Goal: Information Seeking & Learning: Learn about a topic

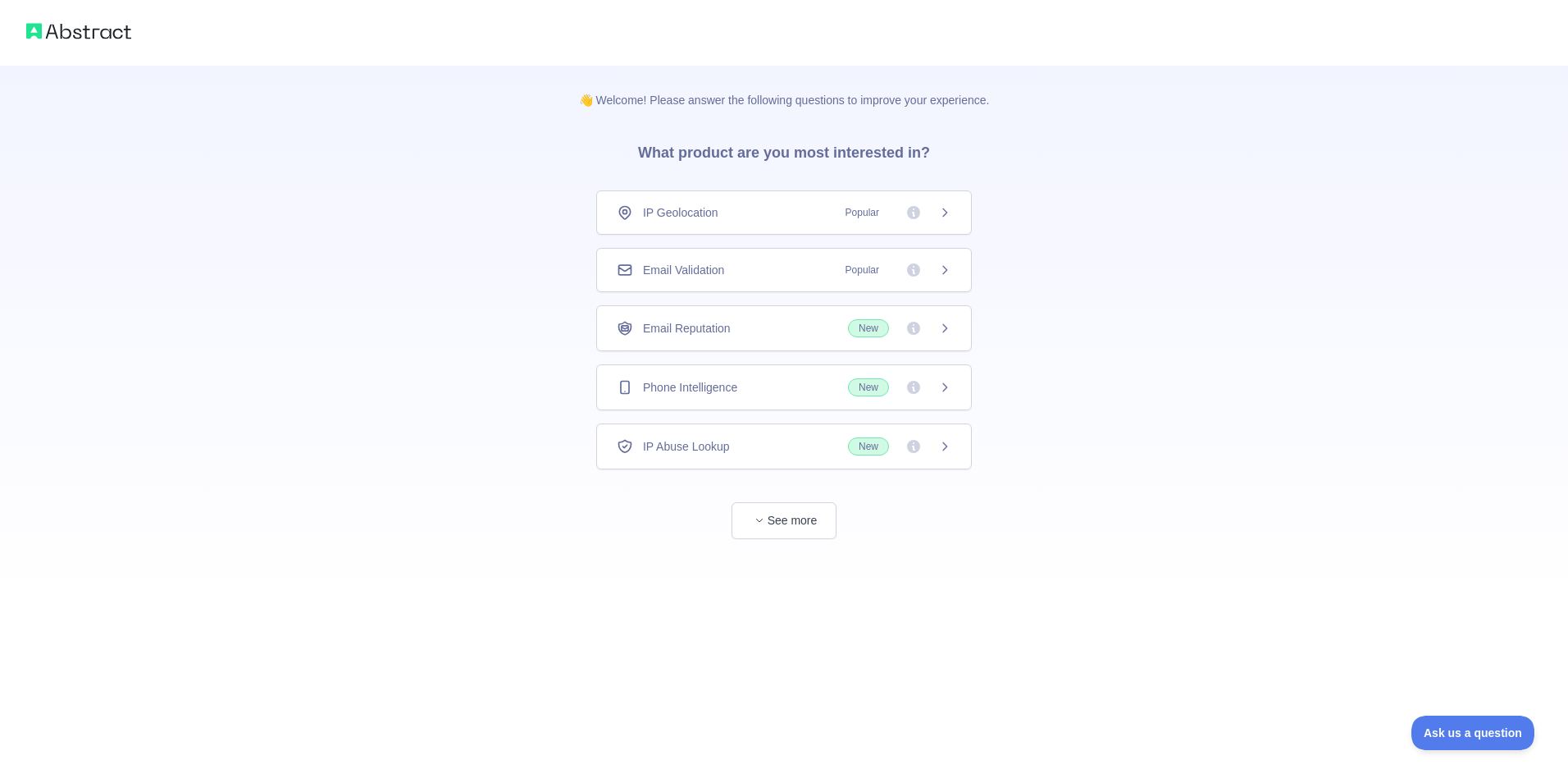
click at [726, 389] on span "Phone Intelligence" at bounding box center [690, 388] width 94 height 17
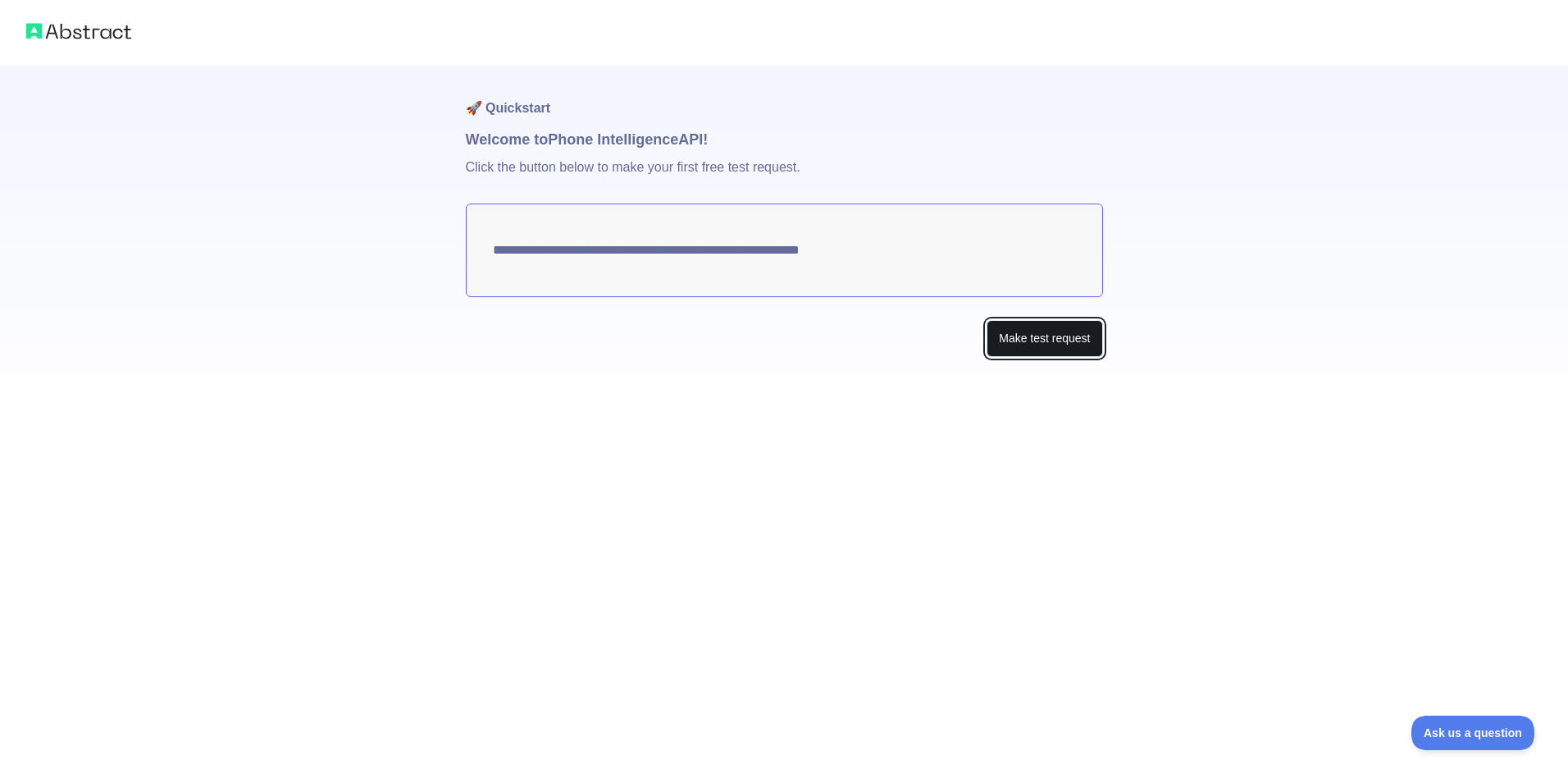
click at [1023, 339] on button "Make test request" at bounding box center [1044, 338] width 116 height 37
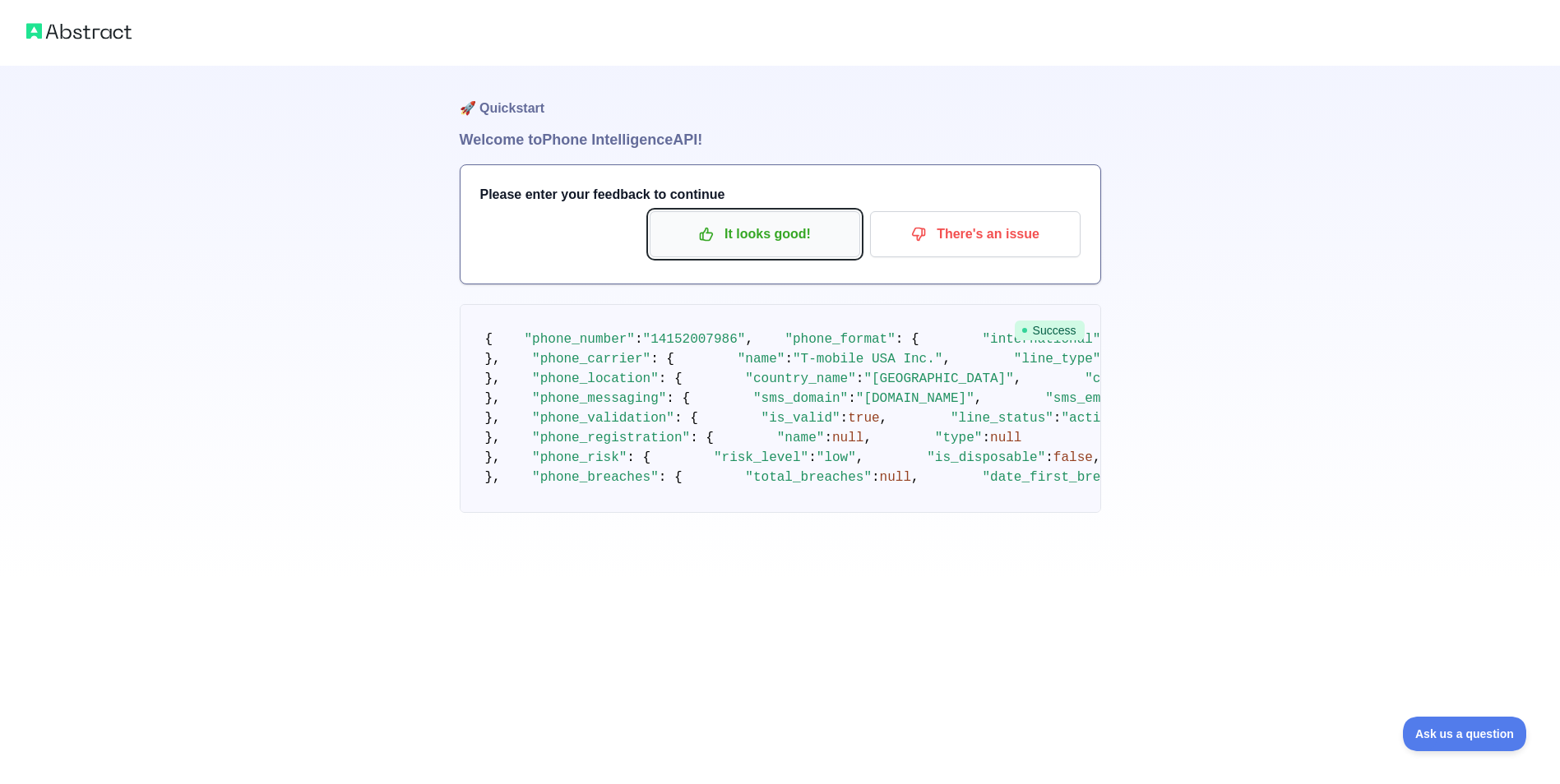
click at [786, 231] on p "It looks good!" at bounding box center [755, 234] width 186 height 28
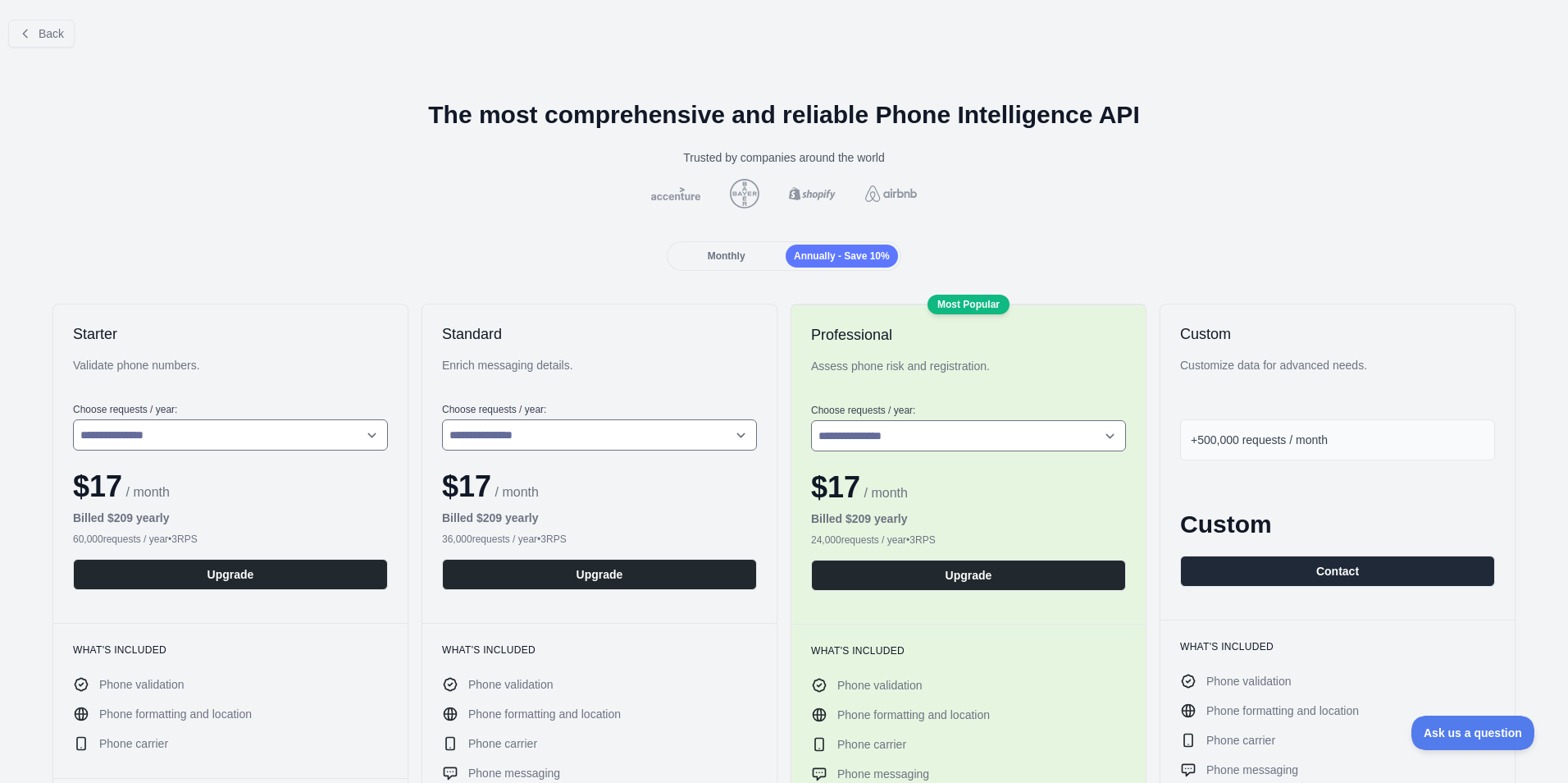
click at [716, 258] on span "Monthly" at bounding box center [726, 256] width 38 height 12
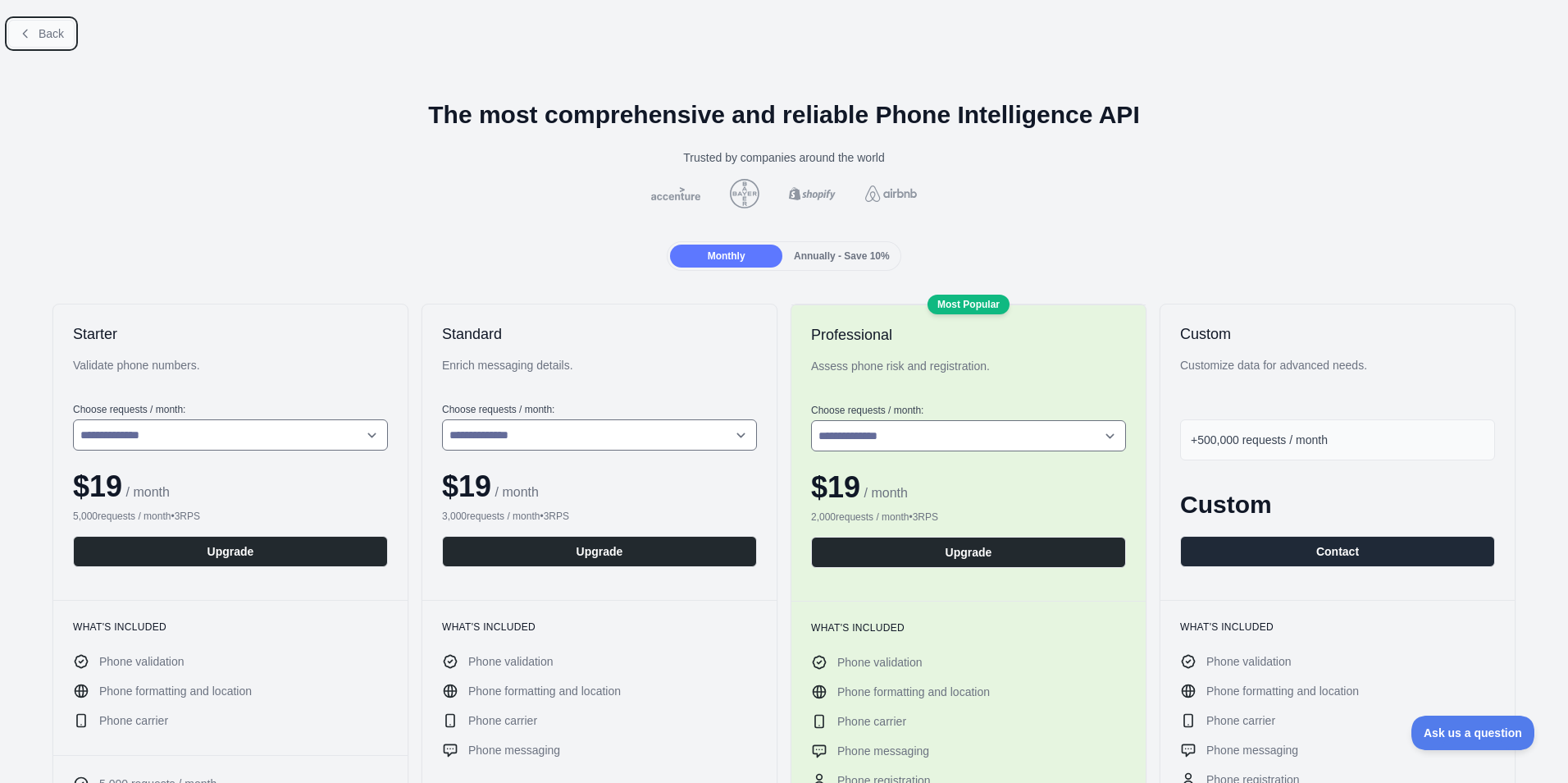
click at [28, 30] on icon at bounding box center [25, 33] width 13 height 13
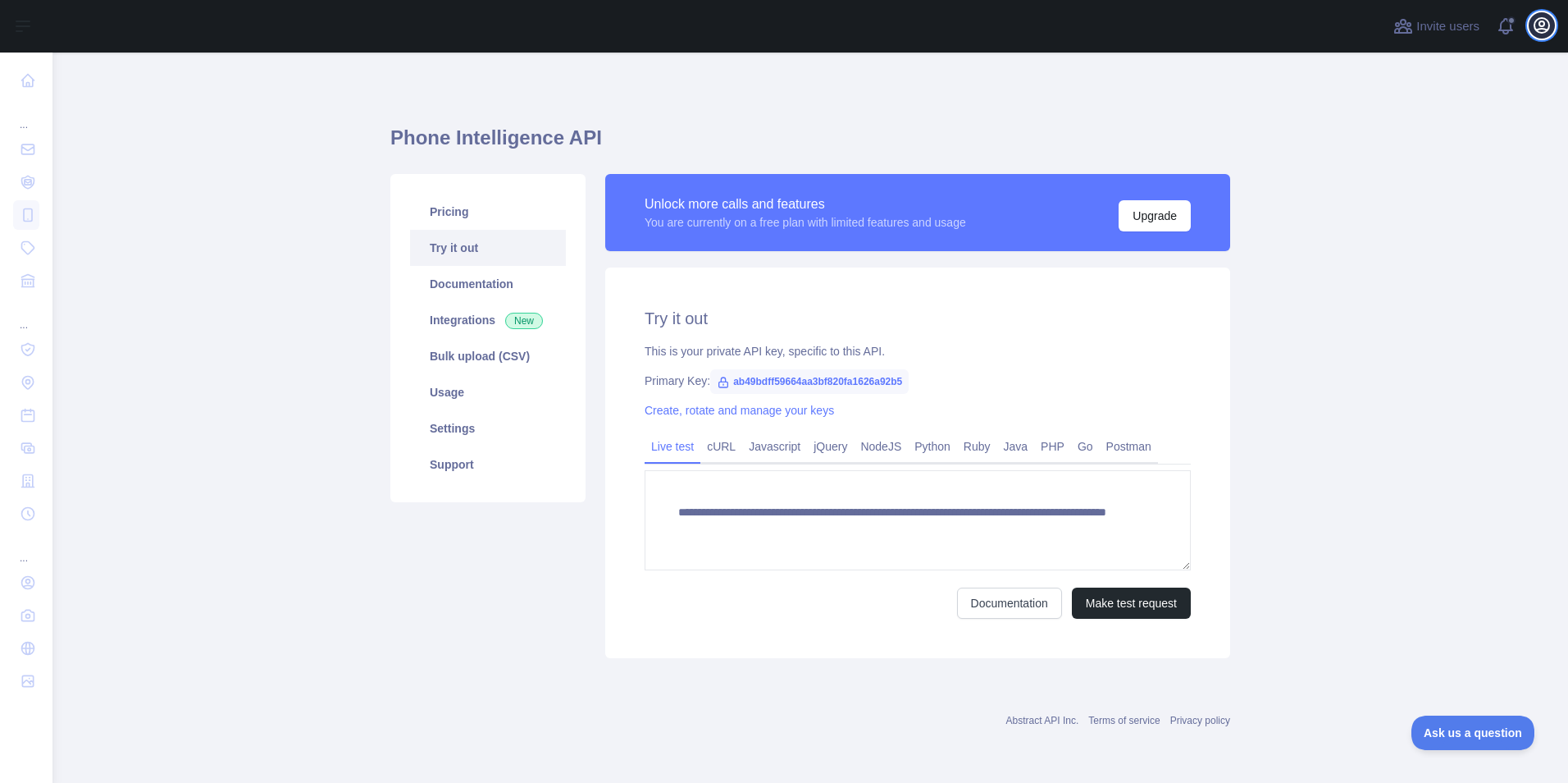
click at [1537, 34] on icon "button" at bounding box center [1542, 26] width 20 height 20
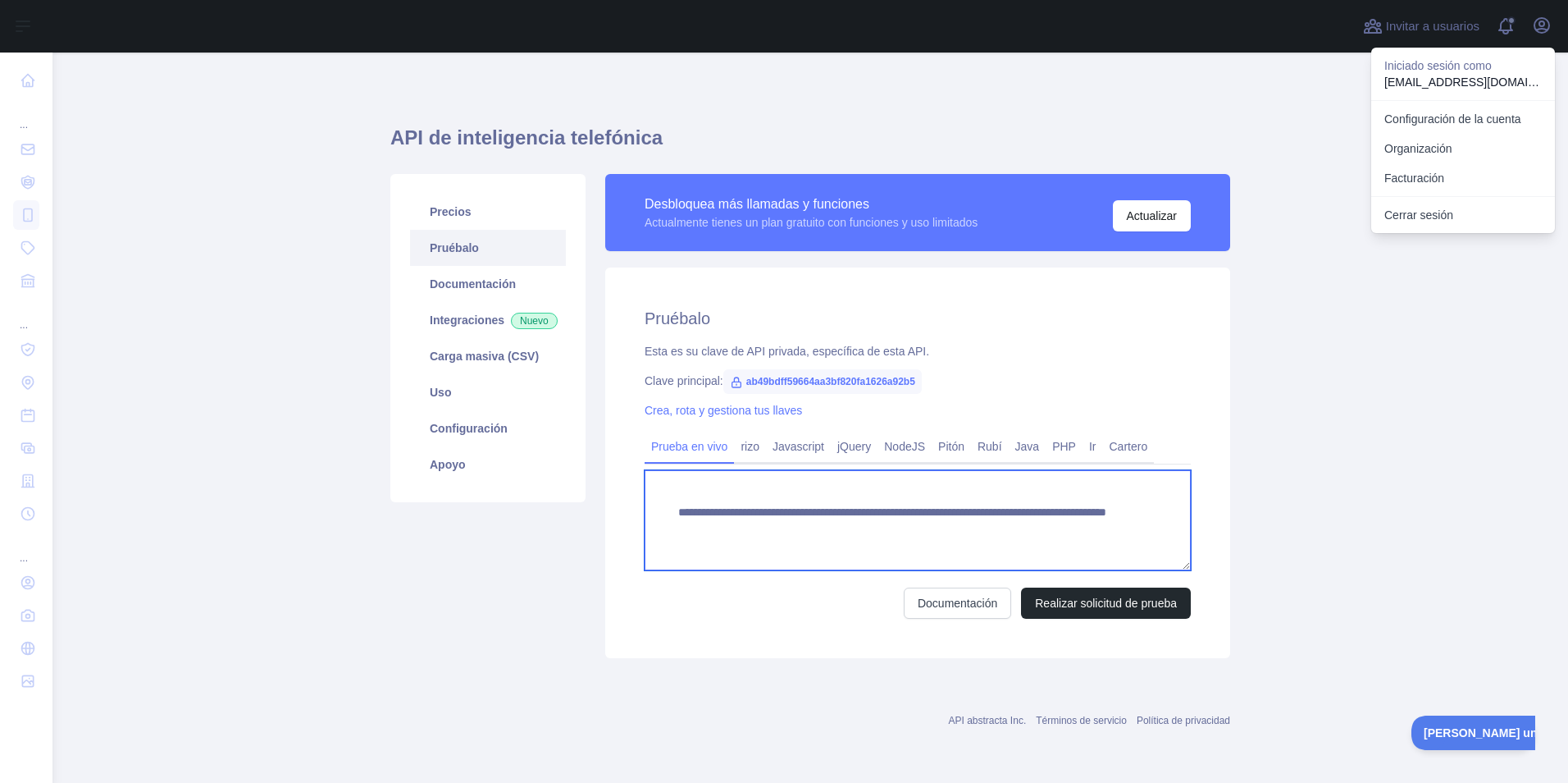
click at [769, 519] on textarea "**********" at bounding box center [917, 520] width 546 height 100
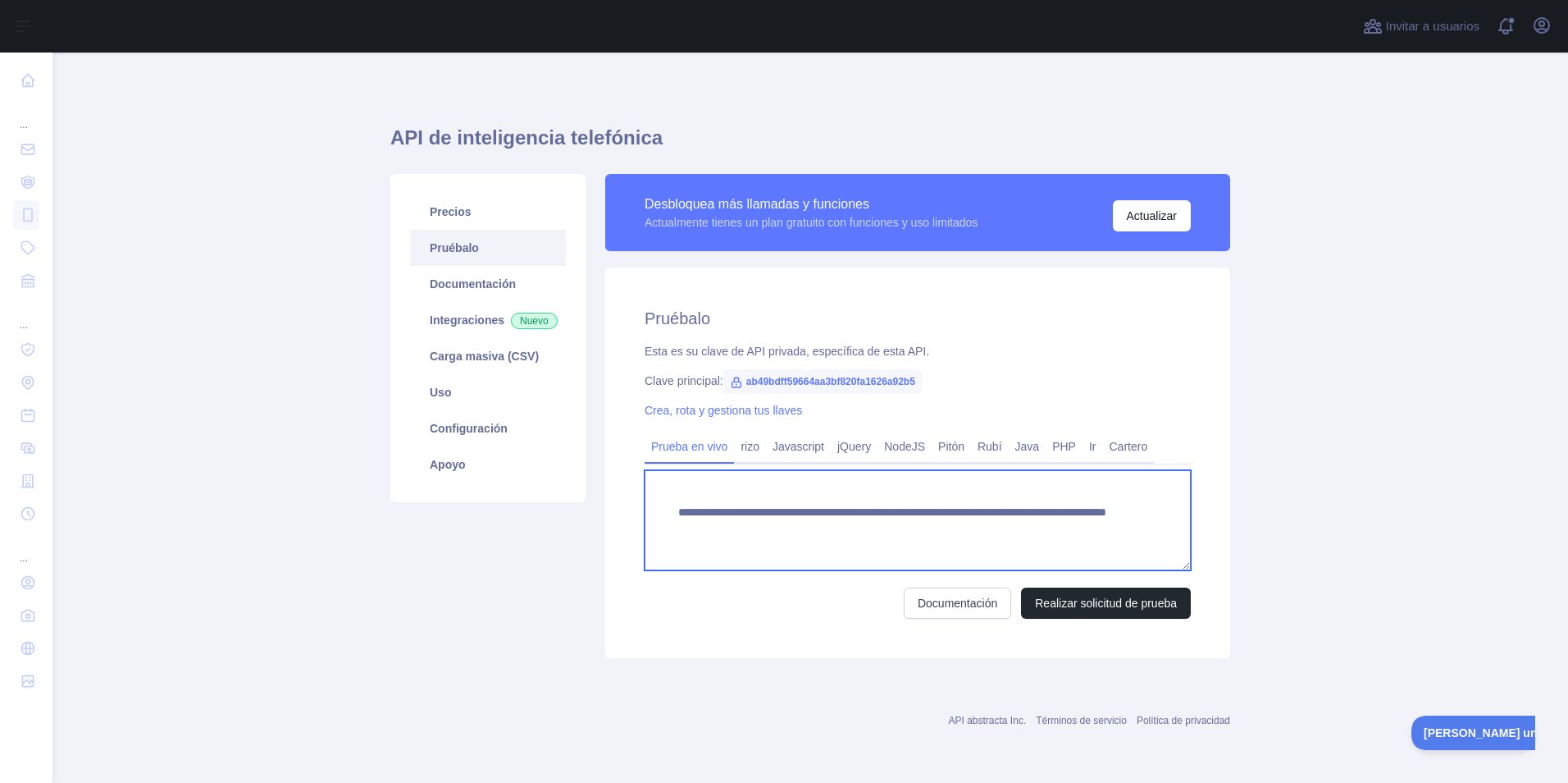
click at [769, 519] on textarea "**********" at bounding box center [917, 520] width 546 height 100
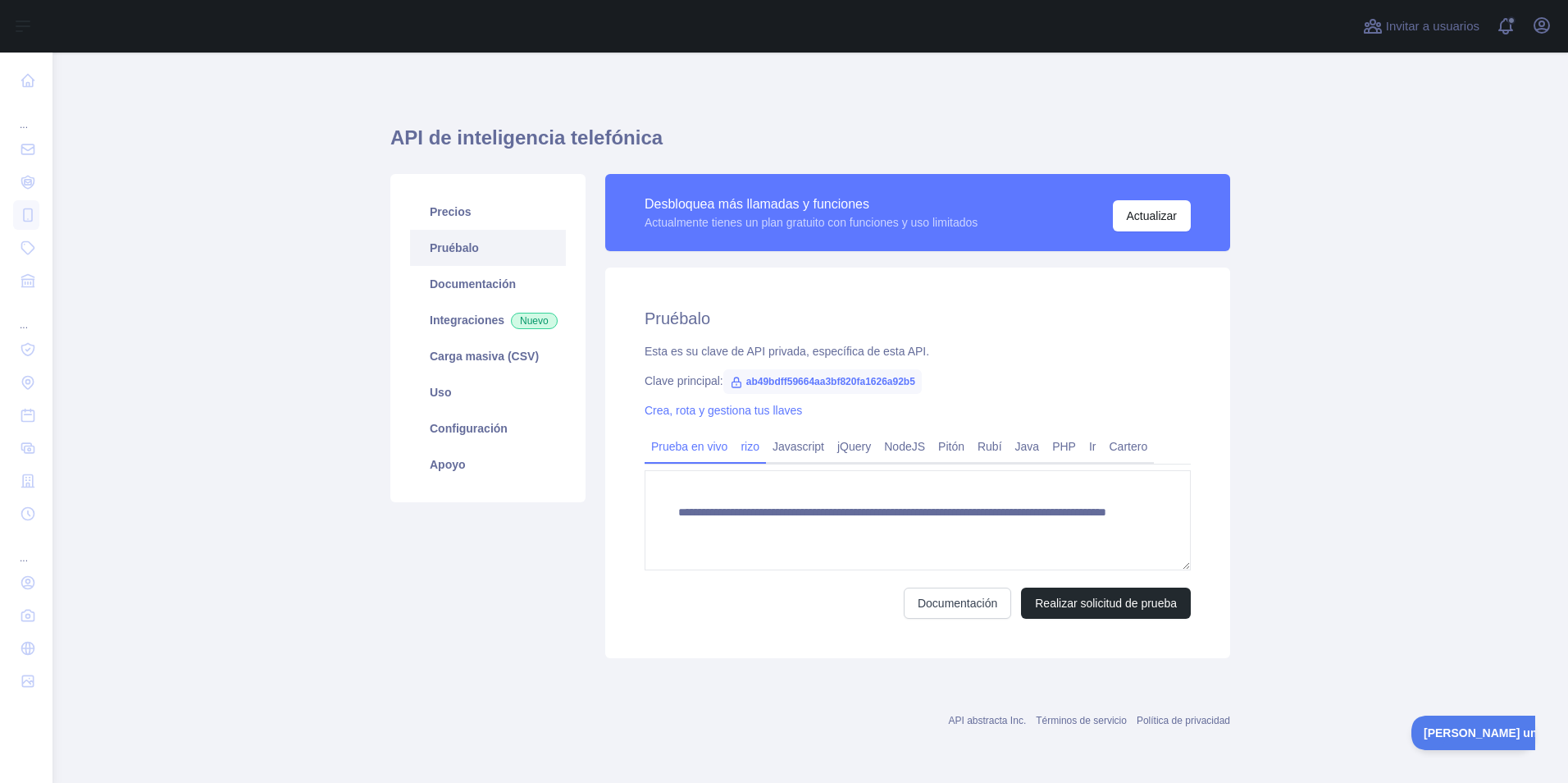
click at [747, 449] on link "rizo" at bounding box center [750, 446] width 32 height 27
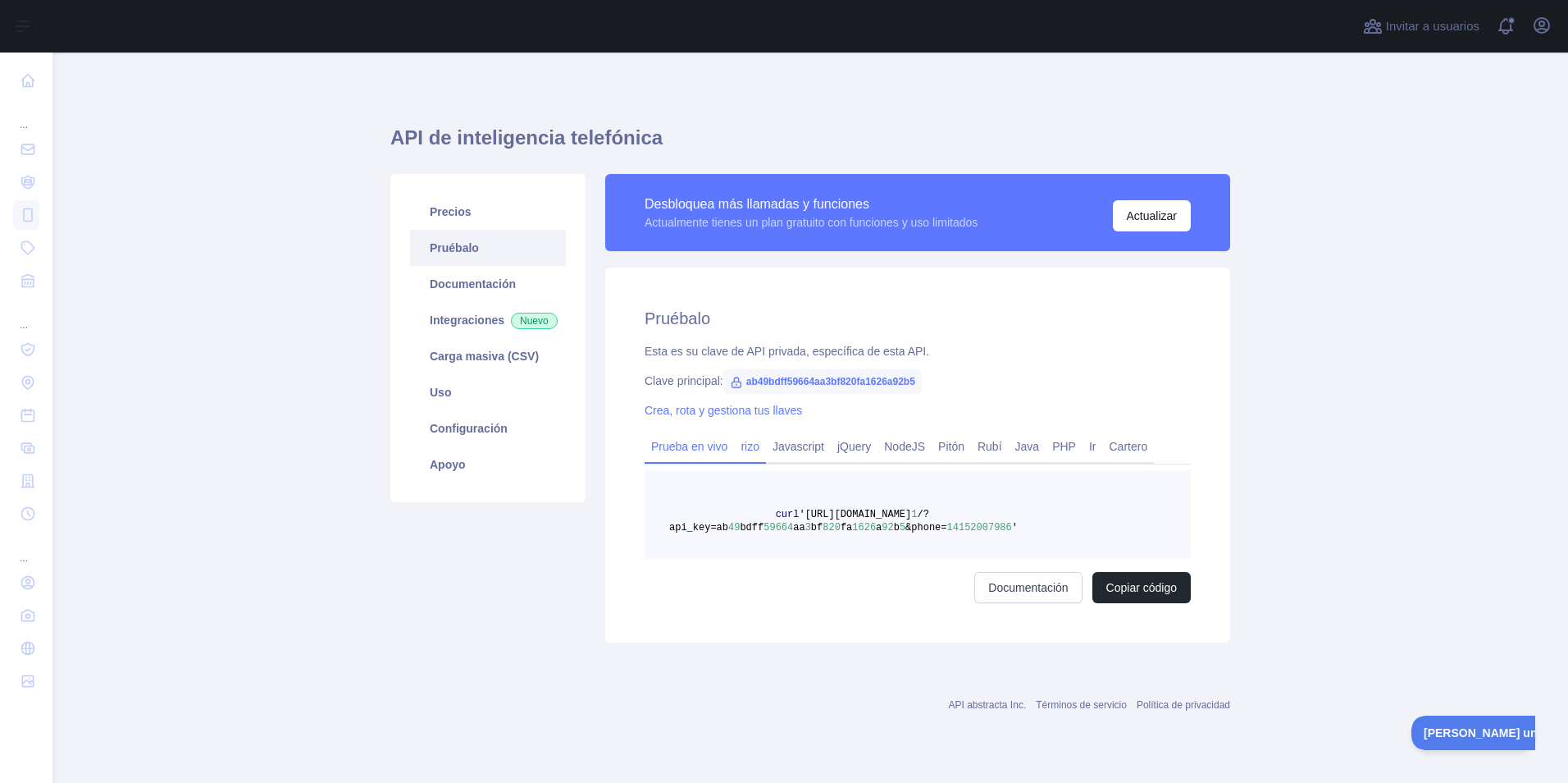
click at [691, 446] on link "Prueba en vivo" at bounding box center [689, 446] width 89 height 27
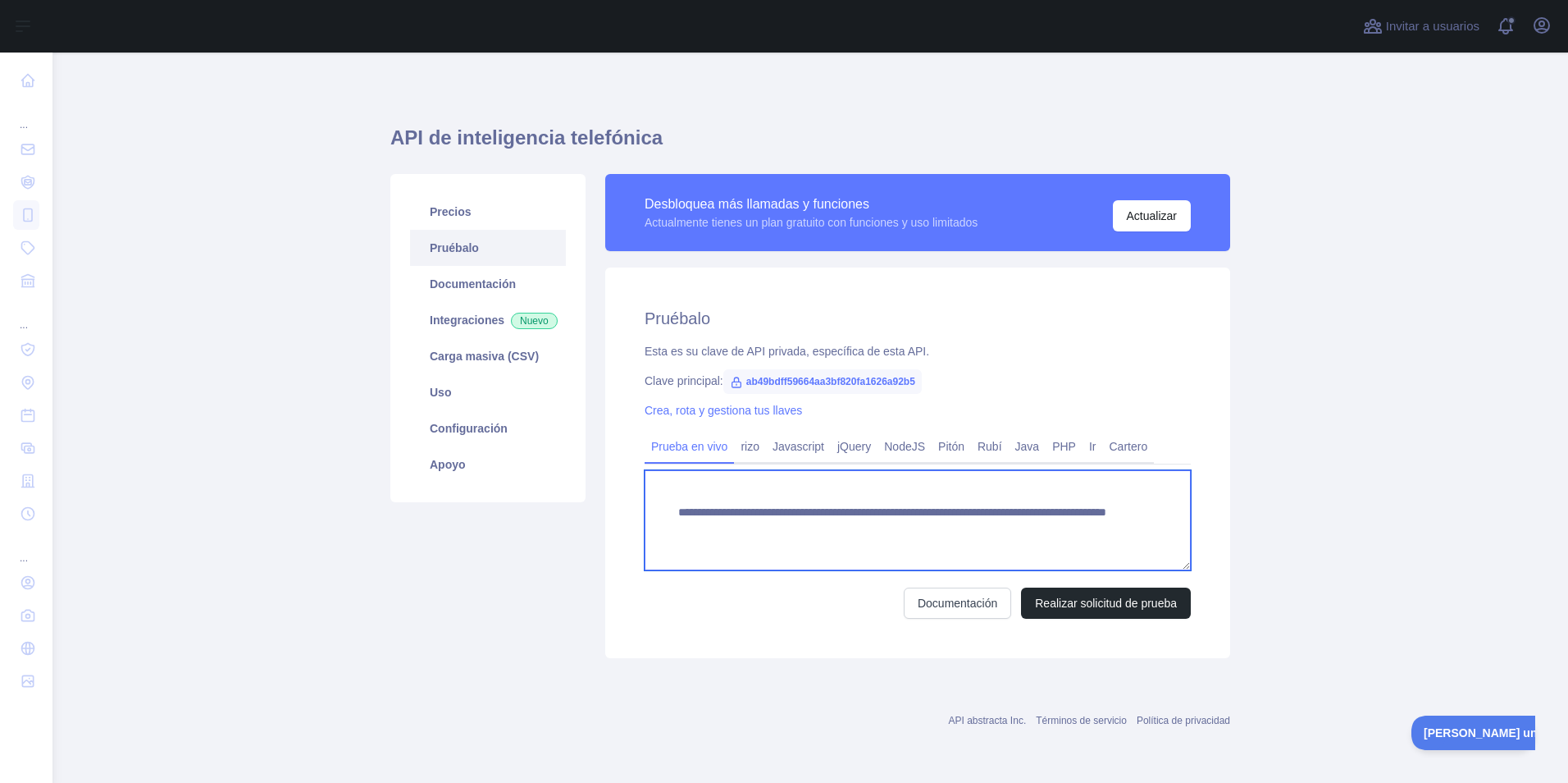
click at [795, 495] on textarea "**********" at bounding box center [917, 520] width 546 height 100
drag, startPoint x: 796, startPoint y: 505, endPoint x: 736, endPoint y: 528, distance: 64.3
click at [736, 528] on textarea "**********" at bounding box center [917, 520] width 546 height 100
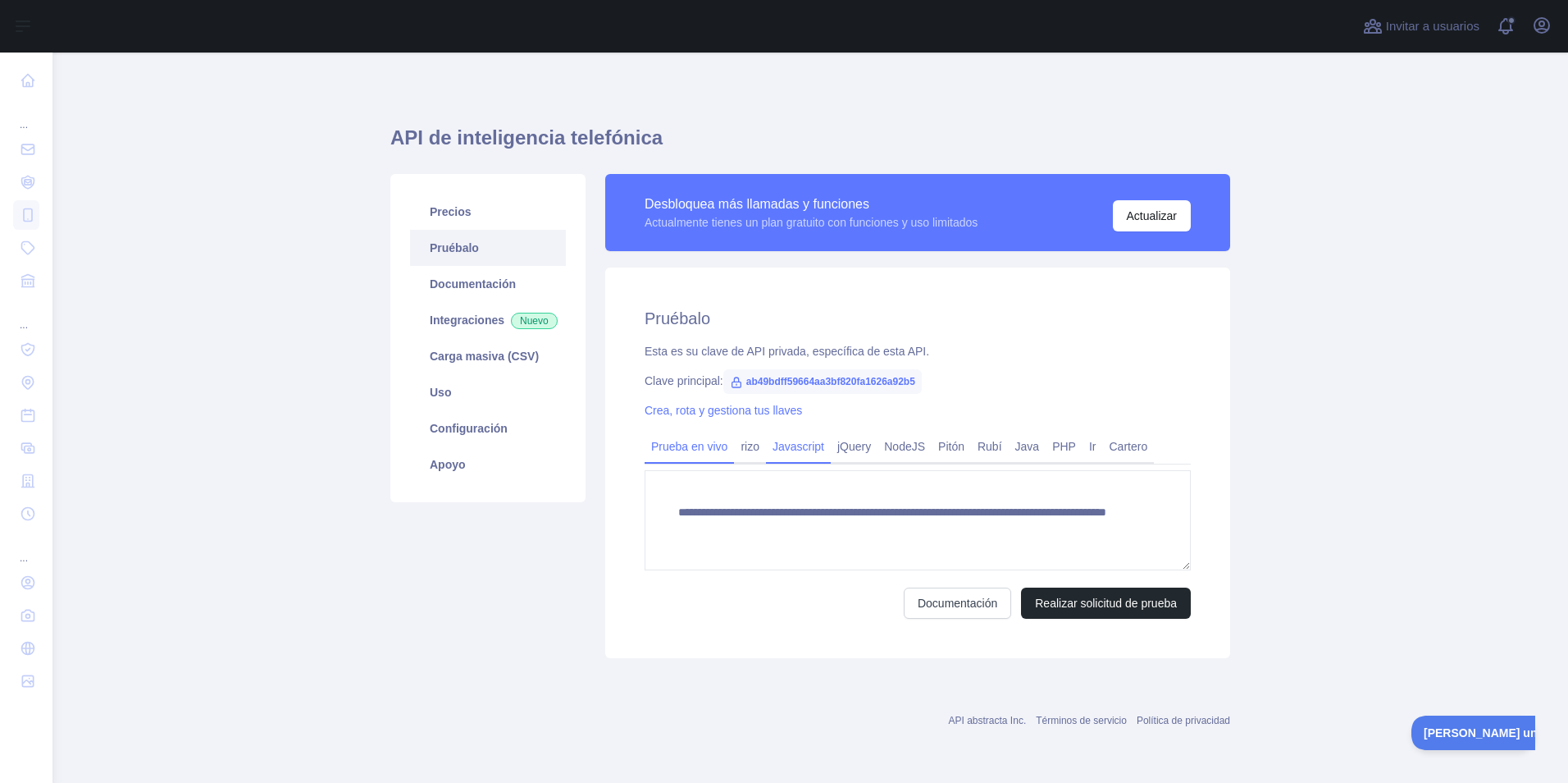
click at [790, 453] on link "Javascript" at bounding box center [798, 446] width 65 height 27
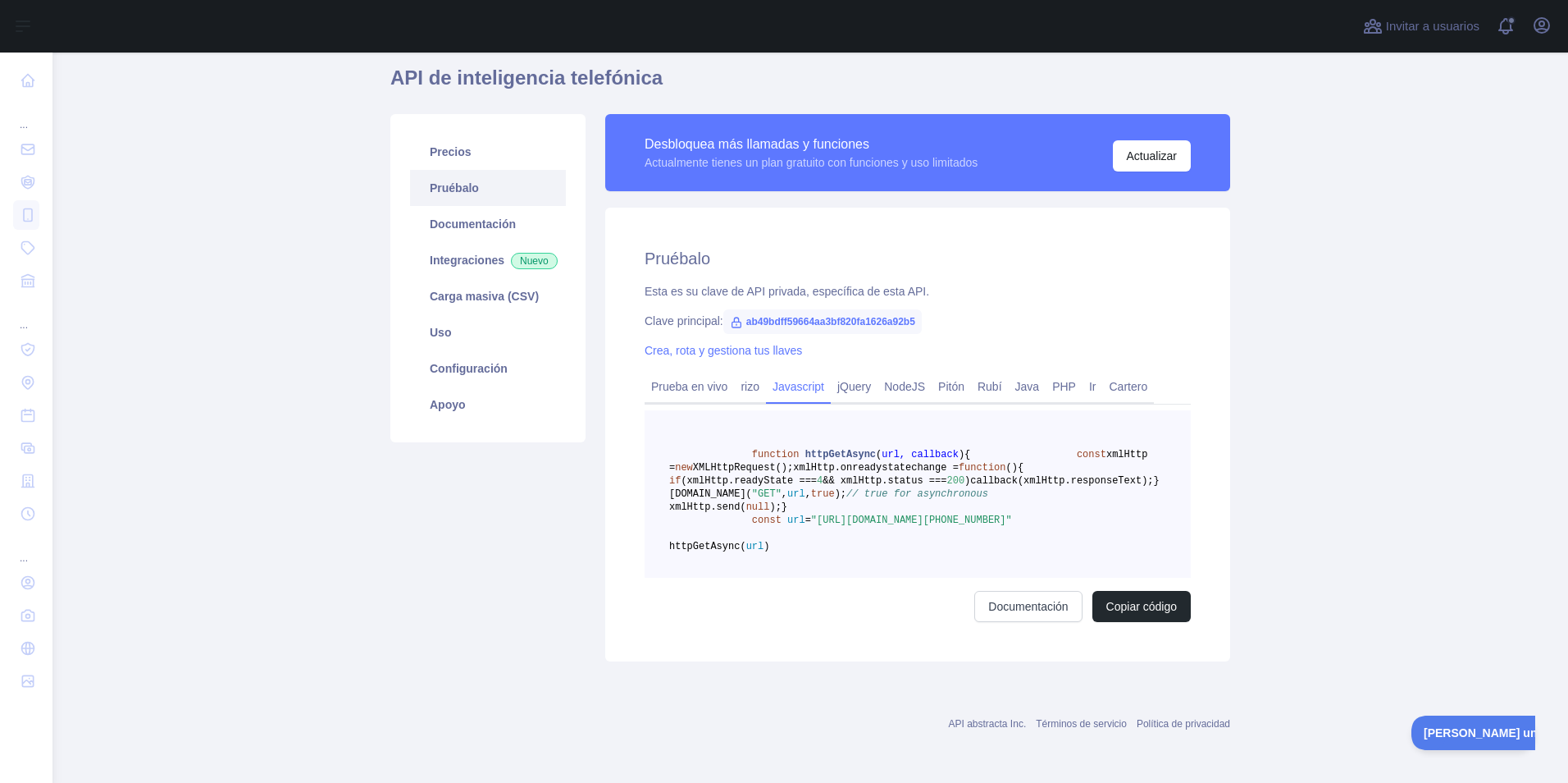
scroll to position [138, 0]
click at [811, 514] on span ""[URL][DOMAIN_NAME][PHONE_NUMBER]"" at bounding box center [911, 520] width 201 height 12
drag, startPoint x: 808, startPoint y: 507, endPoint x: 916, endPoint y: 519, distance: 108.7
click at [916, 519] on span ""[URL][DOMAIN_NAME][PHONE_NUMBER]"" at bounding box center [911, 520] width 201 height 12
drag, startPoint x: 916, startPoint y: 519, endPoint x: 886, endPoint y: 512, distance: 30.8
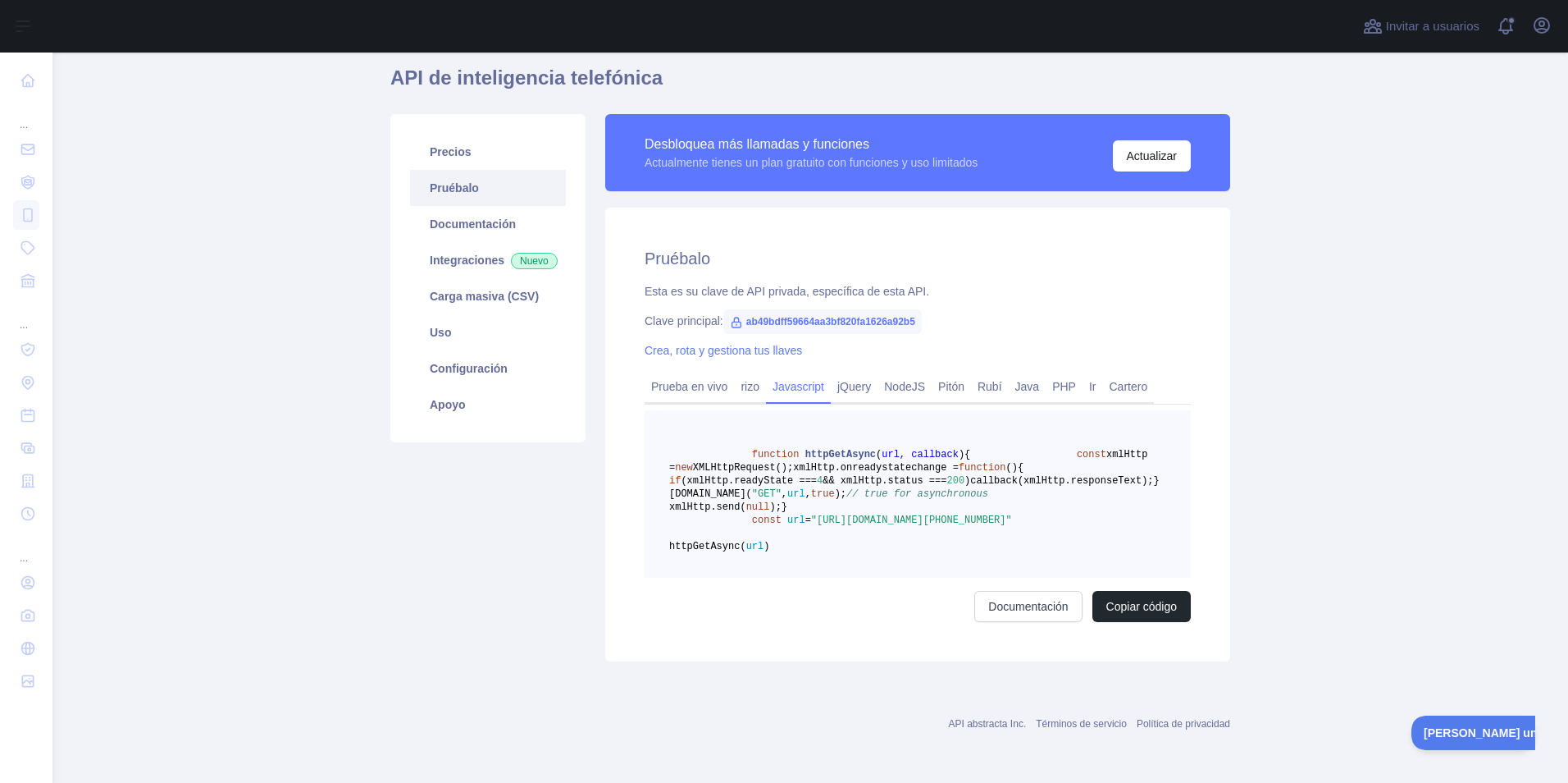
copy span "[URL][DOMAIN_NAME]"
click at [747, 535] on pre "function httpGetAsync ( url, callback ) { const xmlHttp = new XMLHttpRequest();…" at bounding box center [917, 493] width 546 height 167
drag, startPoint x: 877, startPoint y: 519, endPoint x: 707, endPoint y: 524, distance: 170.1
click at [811, 524] on span ""[URL][DOMAIN_NAME][PHONE_NUMBER]"" at bounding box center [911, 520] width 201 height 12
copy span "ab49bdff59664aa3bf820fa1626a92b5"
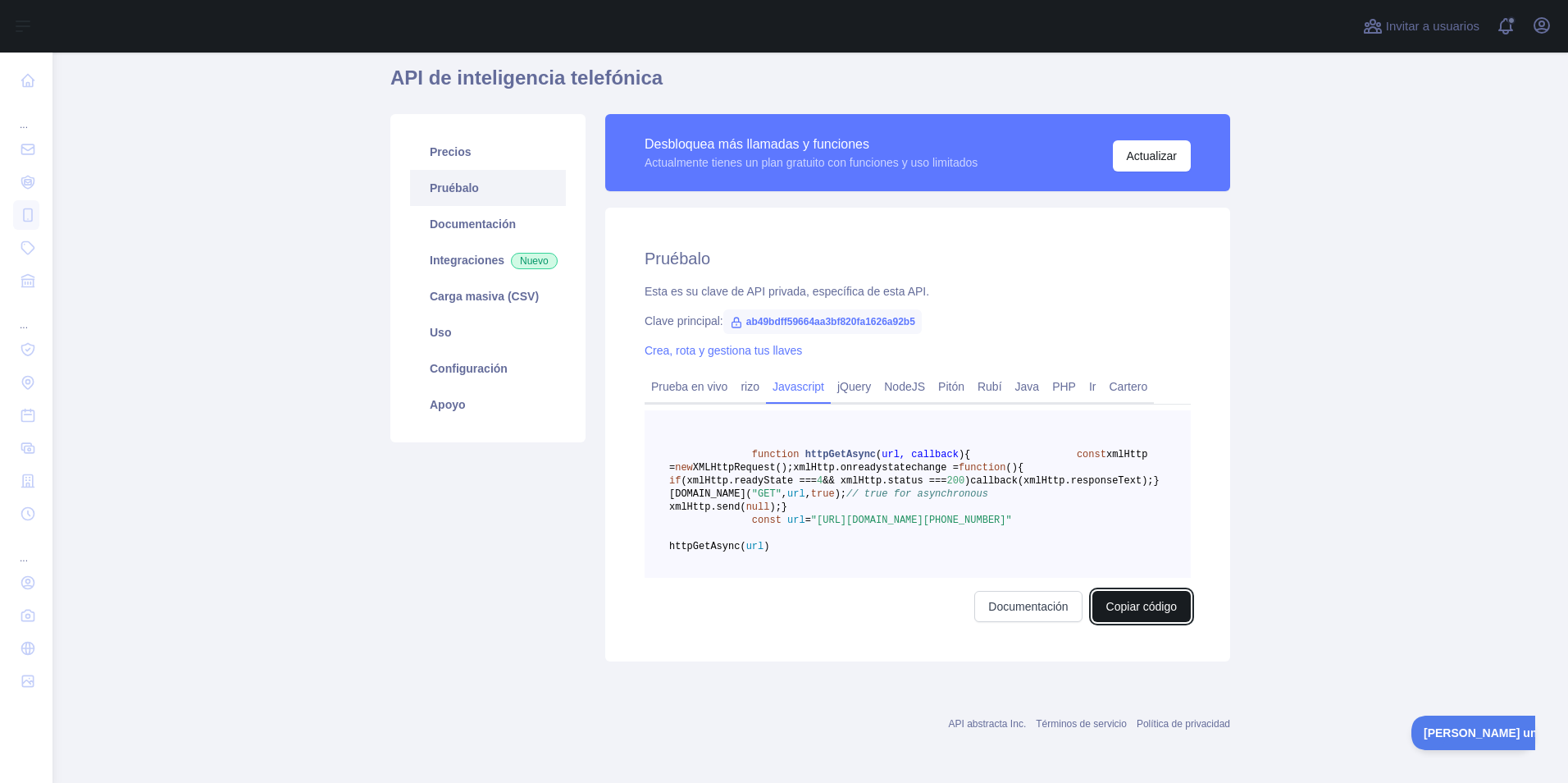
click at [1132, 597] on button "Copiar código" at bounding box center [1142, 607] width 99 height 32
click at [970, 476] on span "callback(xmlHttp.responseText);" at bounding box center [1061, 481] width 183 height 12
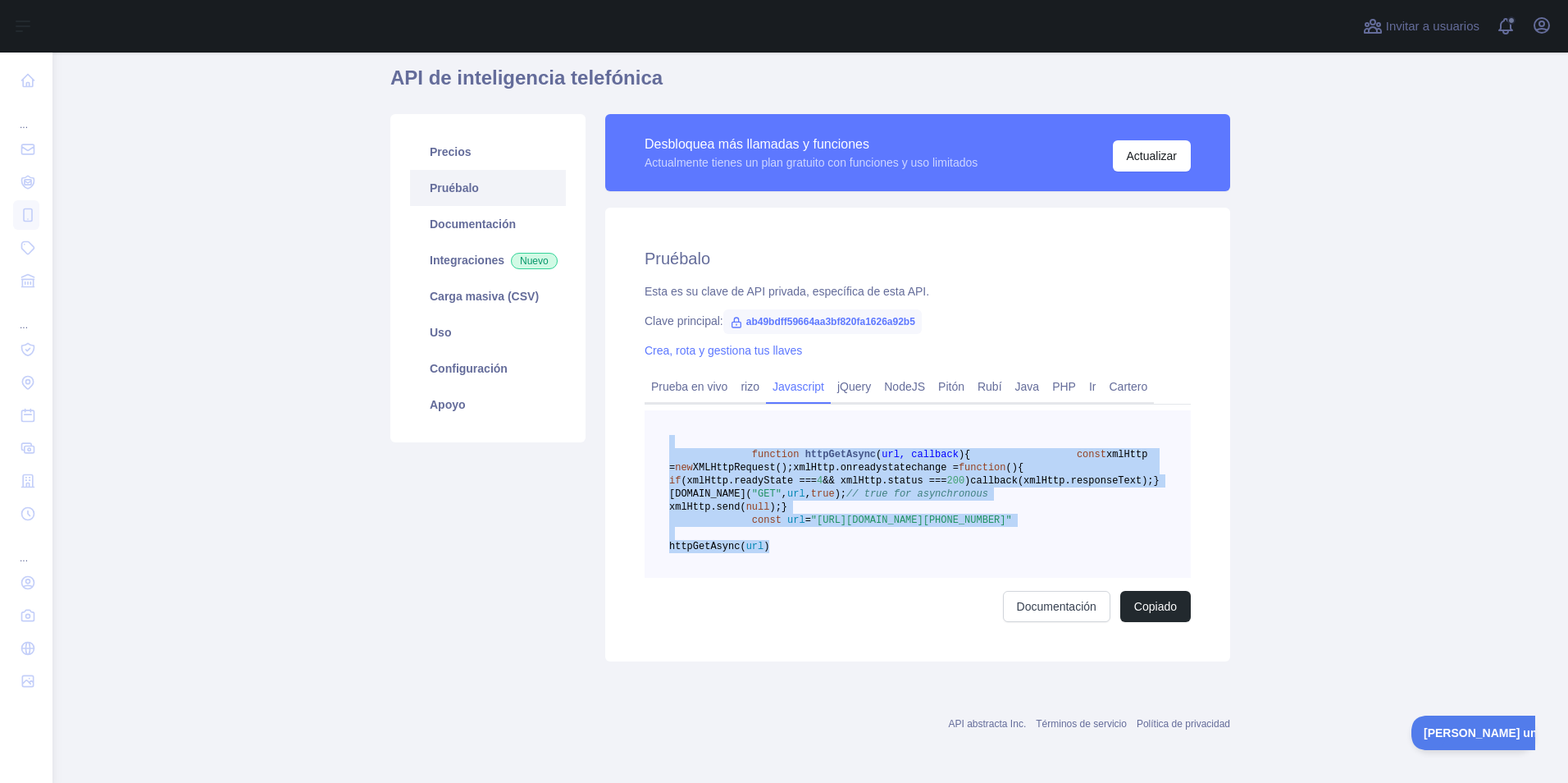
drag, startPoint x: 862, startPoint y: 542, endPoint x: 722, endPoint y: 355, distance: 233.6
click at [722, 410] on pre "function httpGetAsync ( url, callback ) { const xmlHttp = new XMLHttpRequest();…" at bounding box center [917, 493] width 546 height 167
drag, startPoint x: 722, startPoint y: 355, endPoint x: 773, endPoint y: 397, distance: 66.1
copy code "function httpGetAsync ( url, callback ) { const xmlHttp = new XMLHttpRequest();…"
click at [493, 278] on link "Carga masiva (CSV)" at bounding box center [488, 296] width 156 height 37
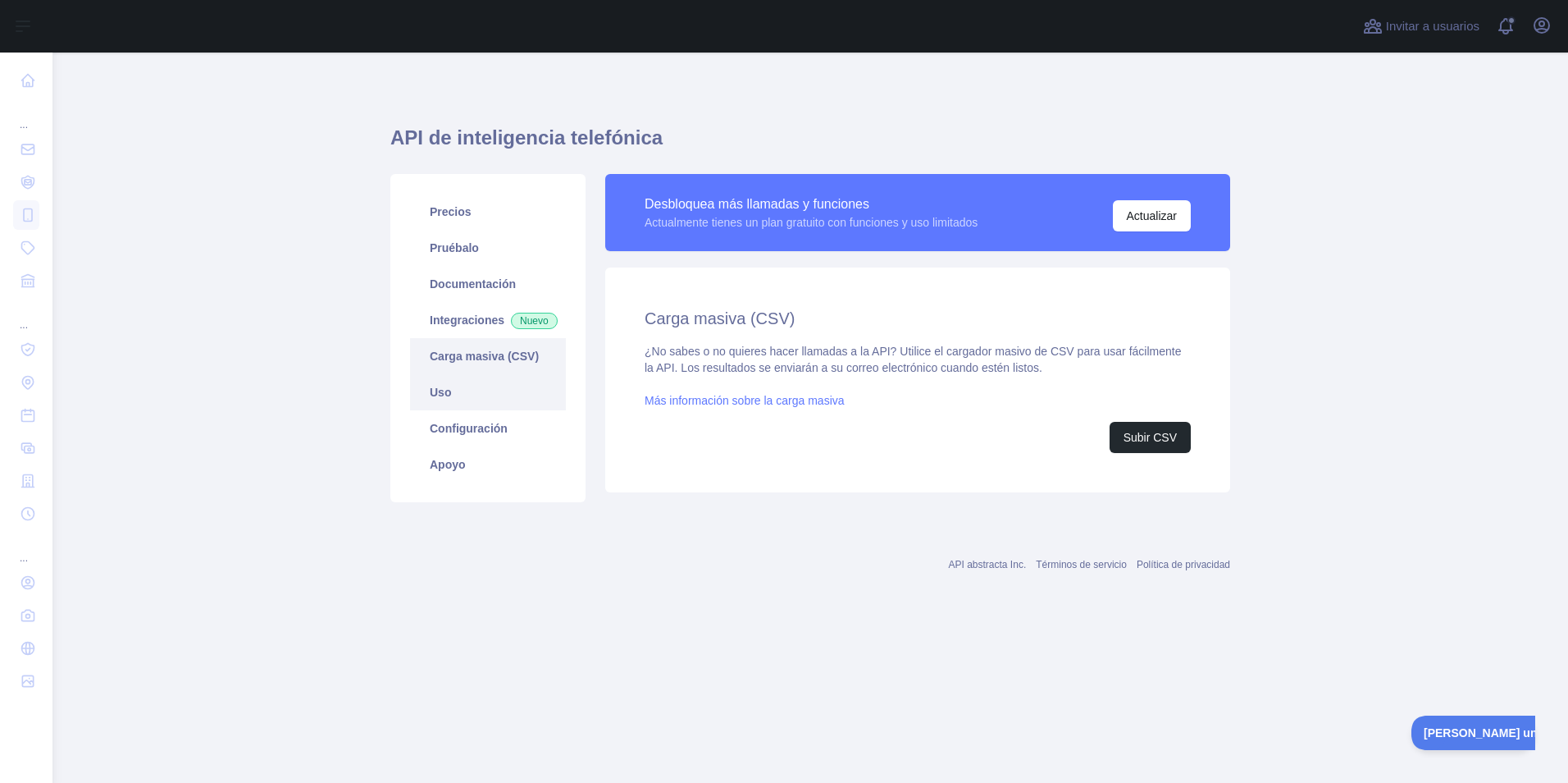
click at [488, 403] on link "Uso" at bounding box center [488, 392] width 156 height 37
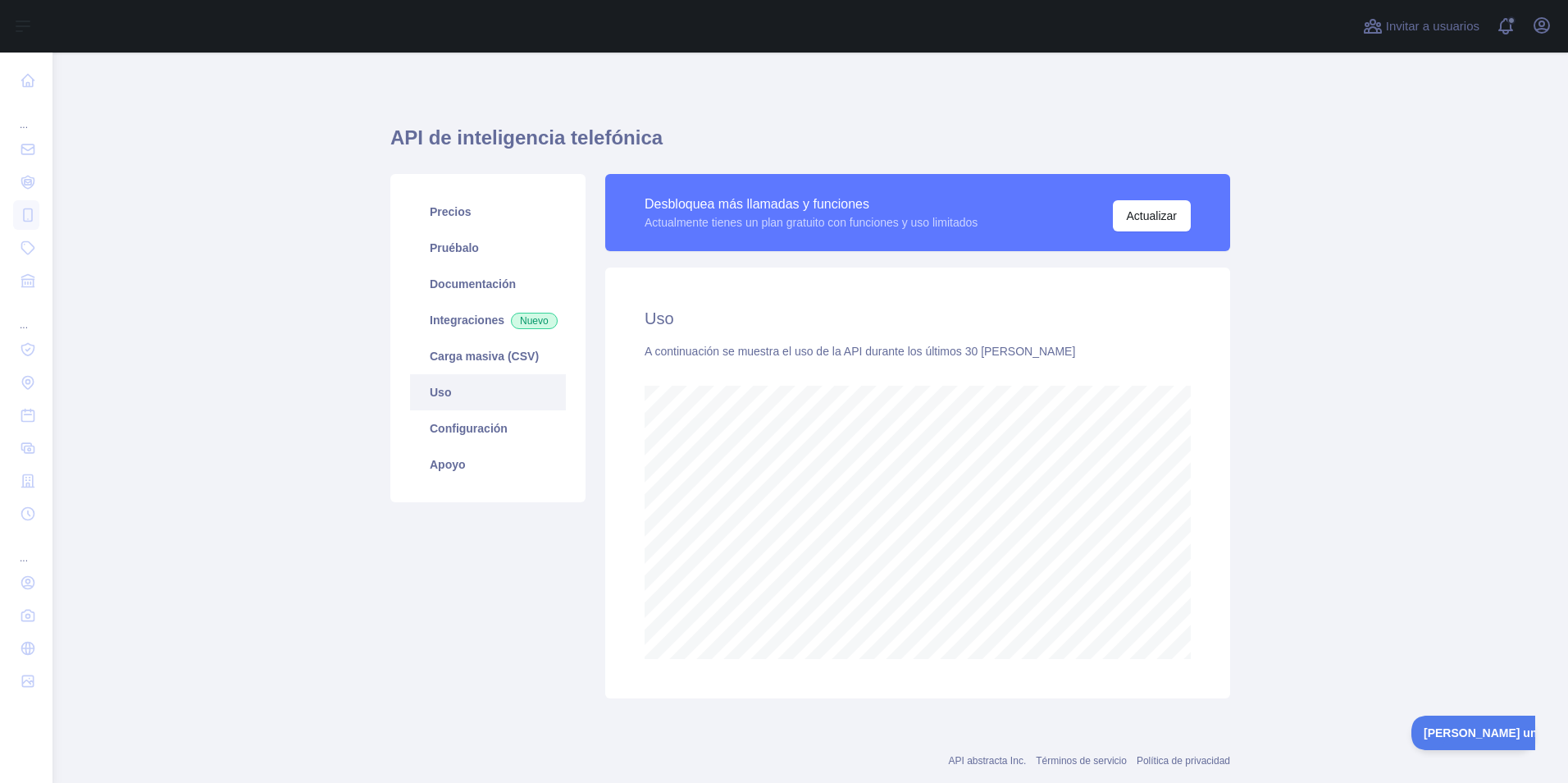
scroll to position [731, 1504]
click at [511, 329] on span "Nuevo" at bounding box center [534, 320] width 46 height 17
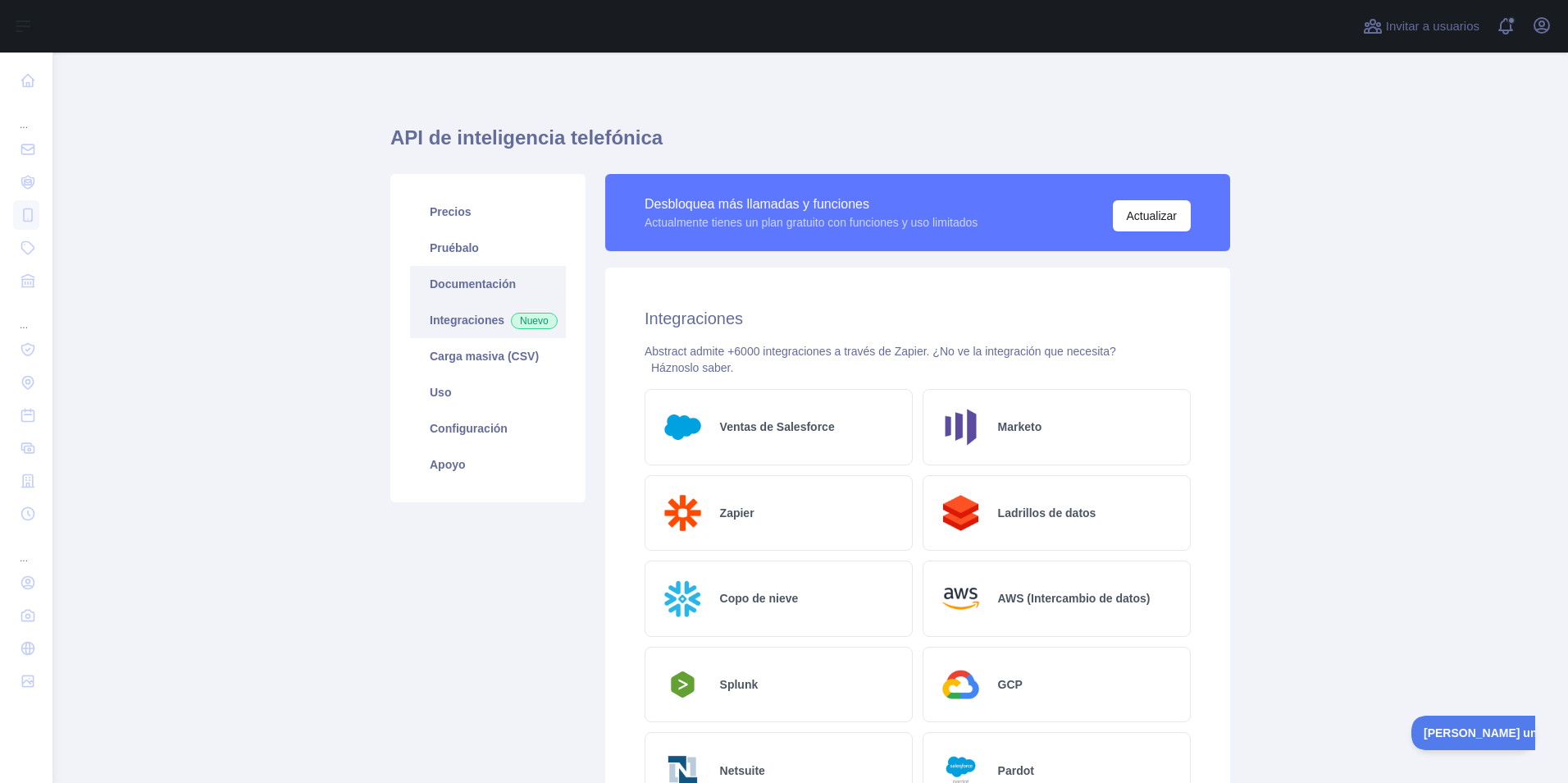
click at [518, 294] on link "Documentación" at bounding box center [488, 284] width 156 height 37
click at [479, 242] on link "Pruébalo" at bounding box center [488, 247] width 156 height 37
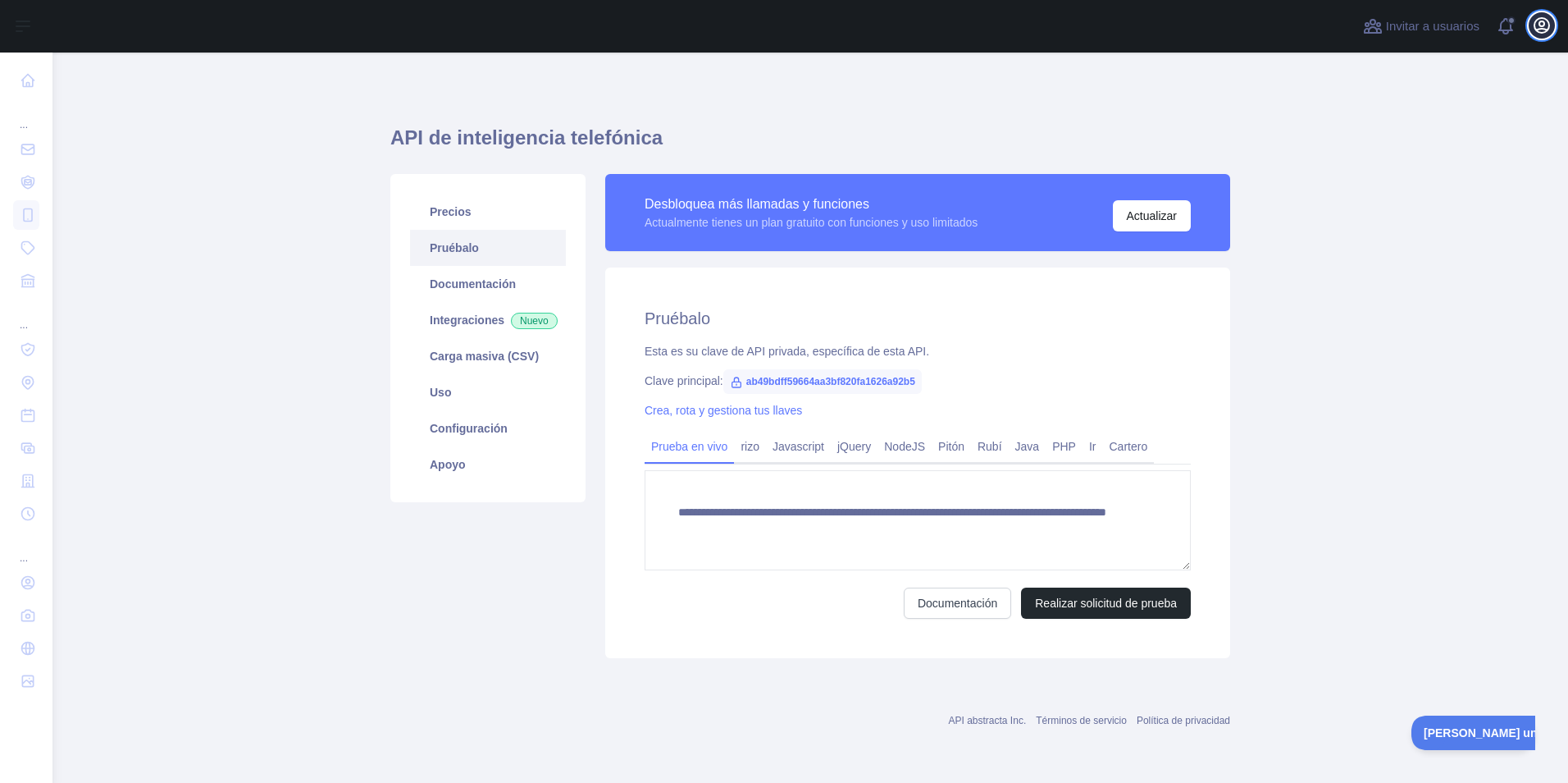
click at [1547, 24] on icon "button" at bounding box center [1542, 26] width 20 height 20
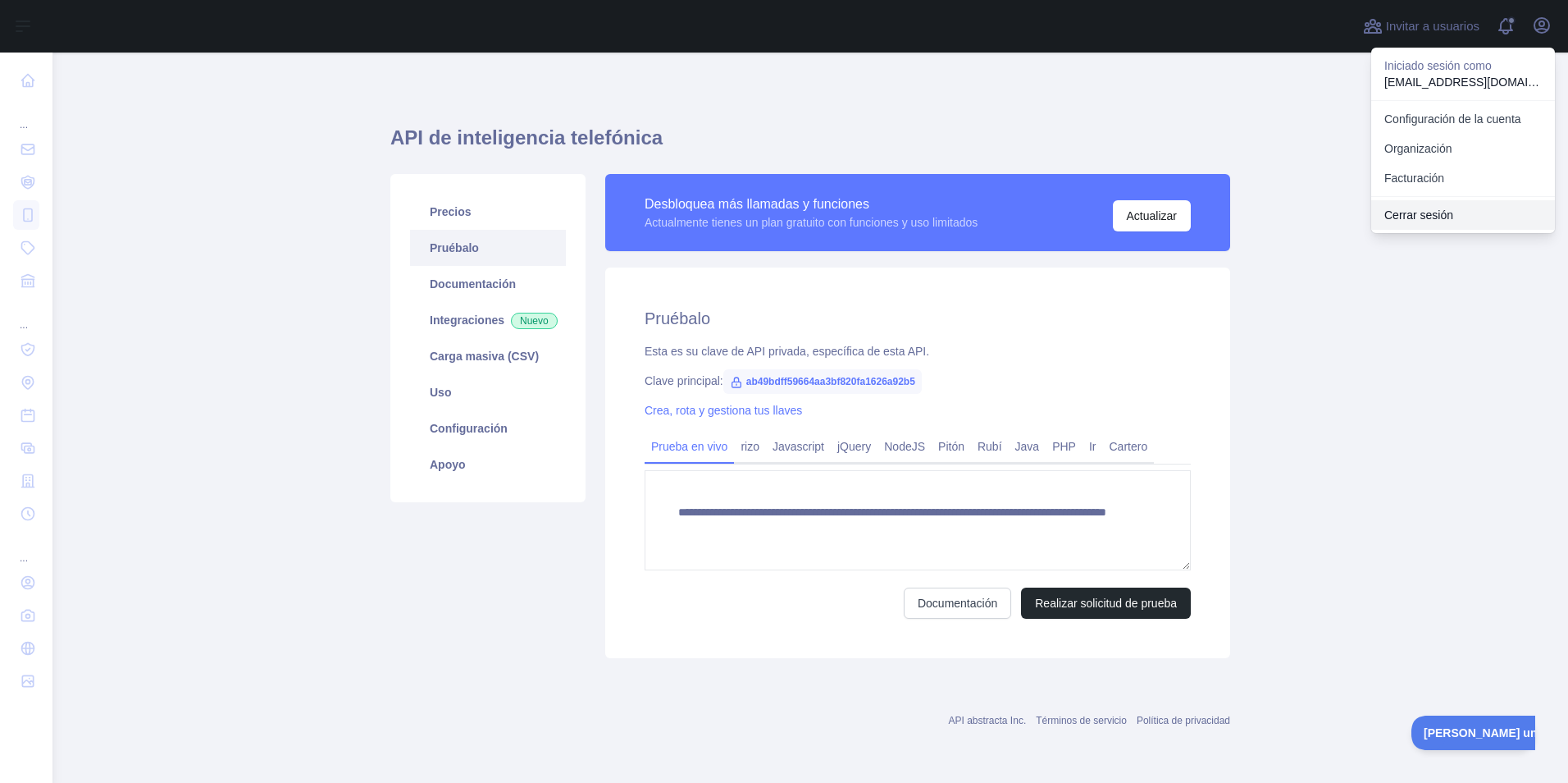
click at [1422, 216] on button "Cerrar sesión" at bounding box center [1463, 216] width 184 height 30
